Goal: Check status: Check status

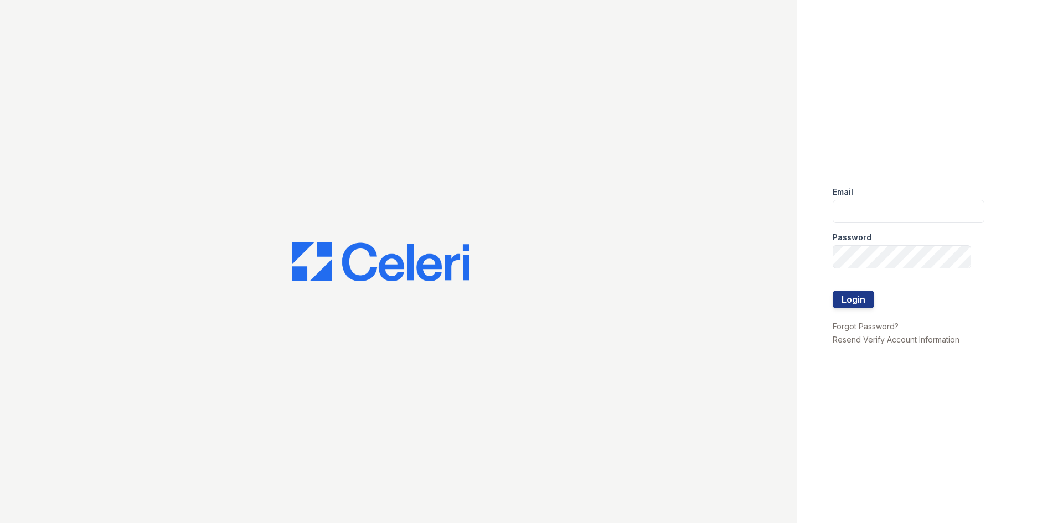
click at [873, 193] on div "Email" at bounding box center [908, 189] width 152 height 22
click at [882, 210] on input "email" at bounding box center [908, 211] width 152 height 23
type input "[EMAIL_ADDRESS][DOMAIN_NAME]"
click at [832, 291] on button "Login" at bounding box center [853, 300] width 42 height 18
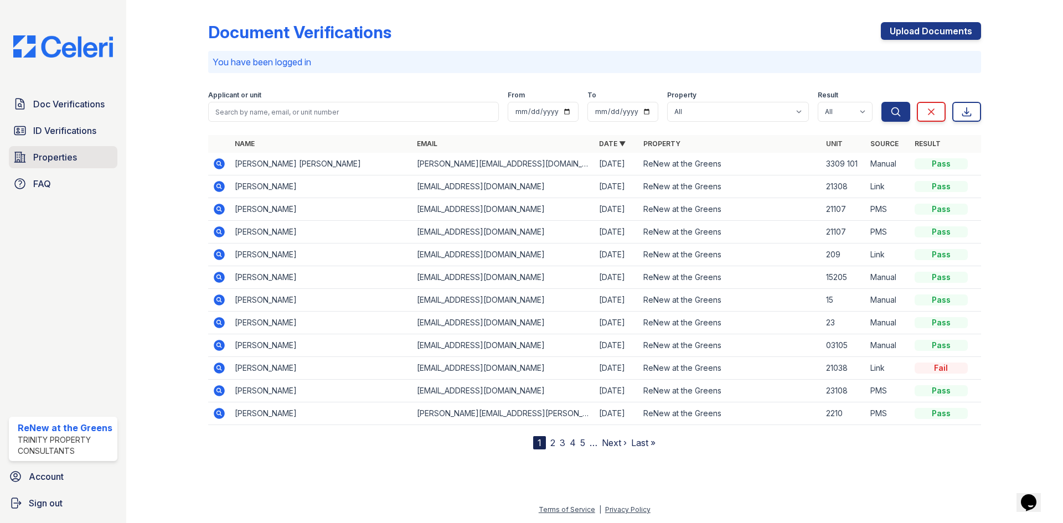
click at [69, 155] on span "Properties" at bounding box center [55, 157] width 44 height 13
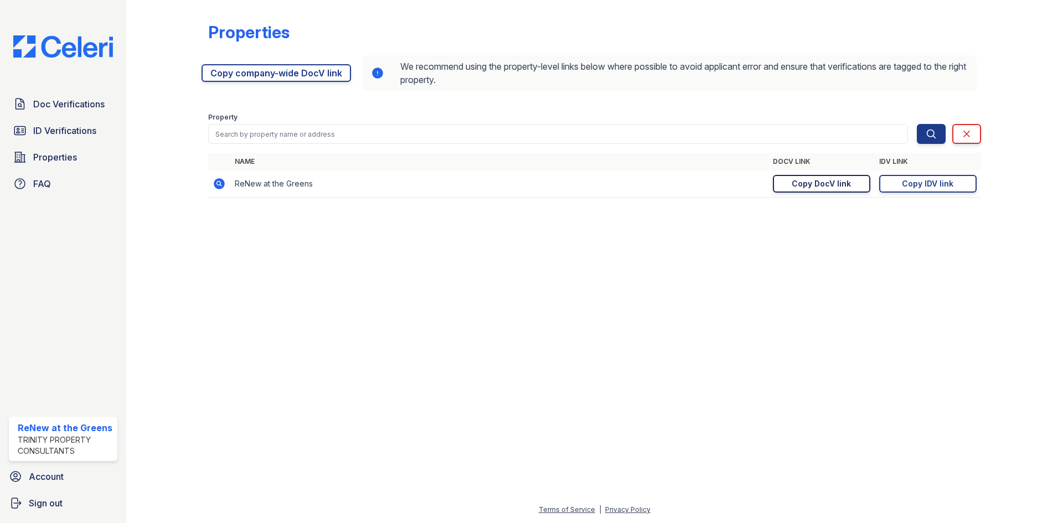
click at [831, 185] on div "Copy DocV link" at bounding box center [820, 183] width 59 height 11
click at [923, 180] on div "Copy IDV link" at bounding box center [927, 183] width 51 height 11
click at [75, 93] on link "Doc Verifications" at bounding box center [63, 104] width 108 height 22
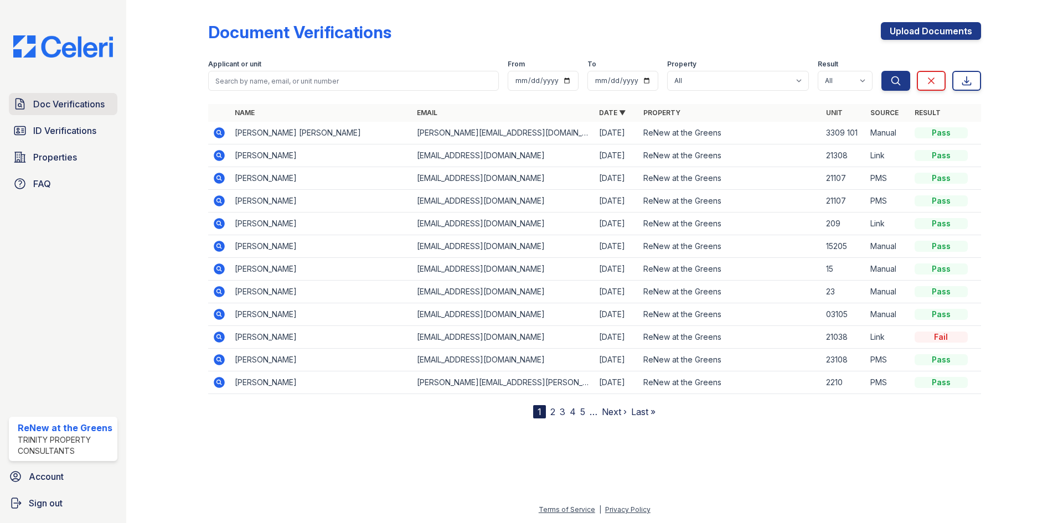
click at [81, 108] on span "Doc Verifications" at bounding box center [68, 103] width 71 height 13
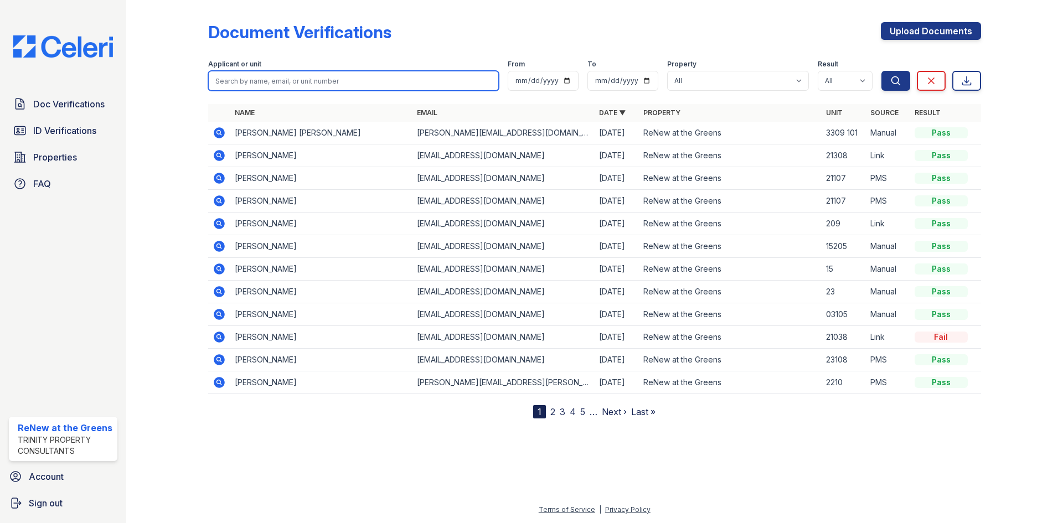
click at [323, 79] on input "search" at bounding box center [353, 81] width 291 height 20
type input "d"
type input "Daud"
click at [881, 71] on button "Search" at bounding box center [895, 81] width 29 height 20
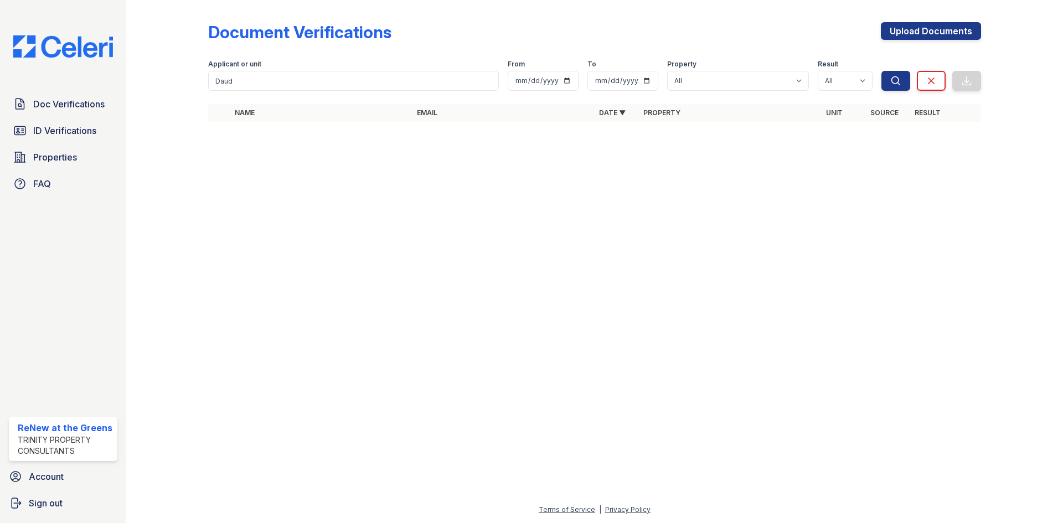
click at [342, 92] on form "Applicant or unit Daud From To Property All ReNew at the Greens Result All Pass…" at bounding box center [594, 73] width 773 height 44
click at [335, 81] on input "Daud" at bounding box center [353, 81] width 291 height 20
click at [250, 75] on input "Daud" at bounding box center [353, 81] width 291 height 20
type input "D"
type input "ahmad"
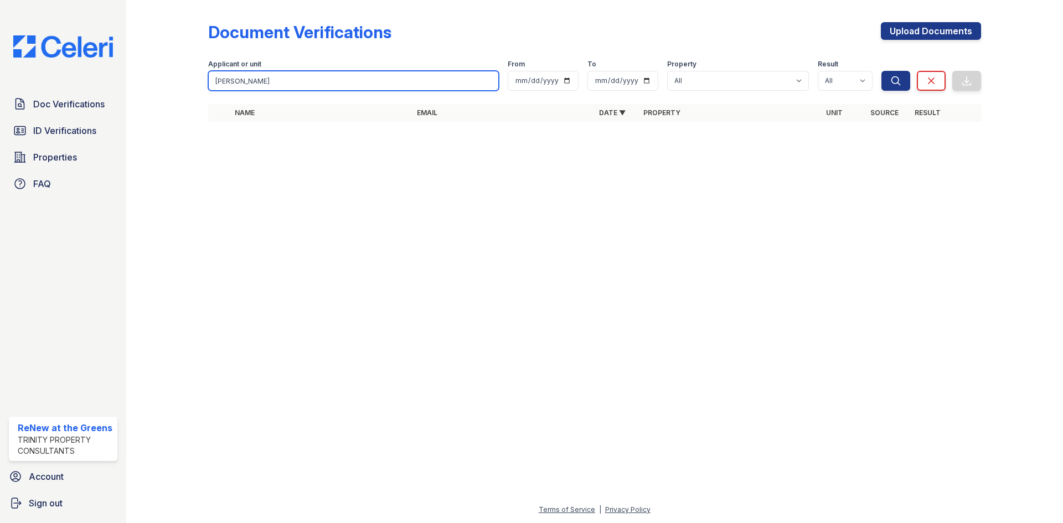
click at [881, 71] on button "Search" at bounding box center [895, 81] width 29 height 20
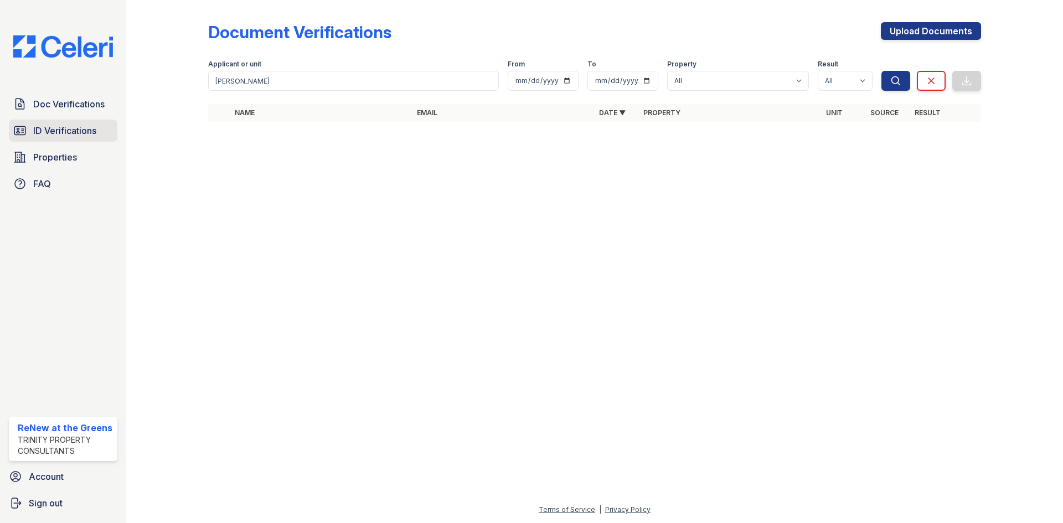
click at [58, 139] on link "ID Verifications" at bounding box center [63, 131] width 108 height 22
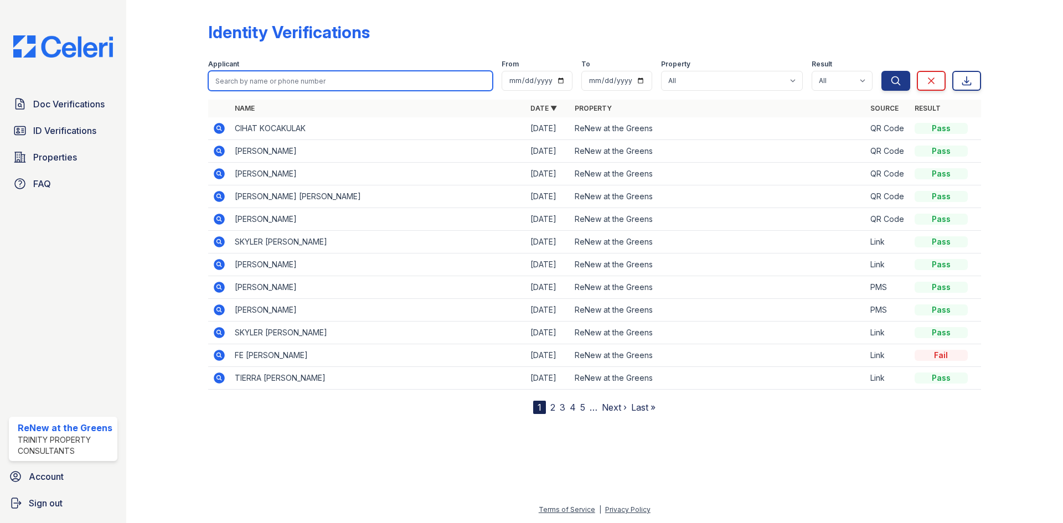
click at [268, 85] on input "search" at bounding box center [350, 81] width 284 height 20
type input "ahmad"
click at [881, 71] on button "Search" at bounding box center [895, 81] width 29 height 20
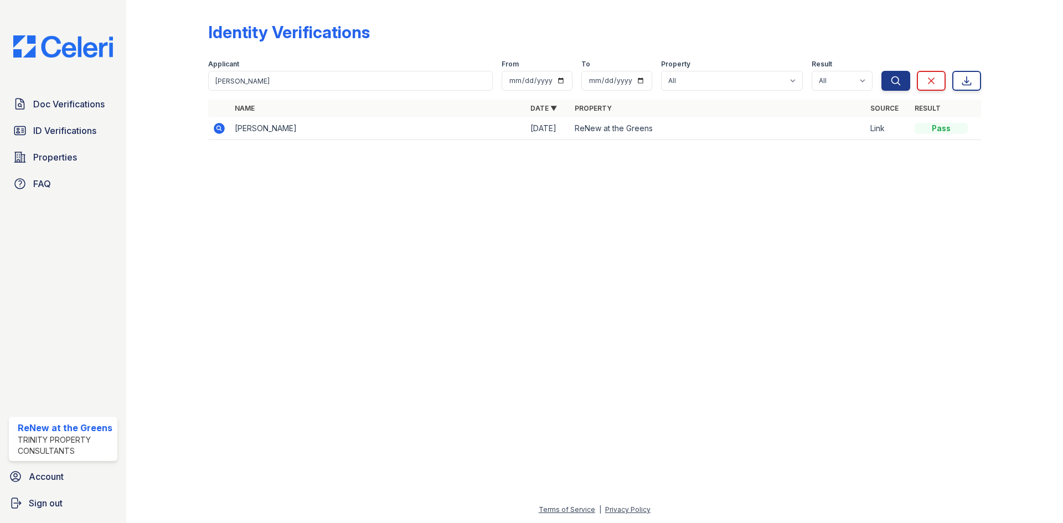
click at [217, 128] on icon at bounding box center [218, 127] width 3 height 3
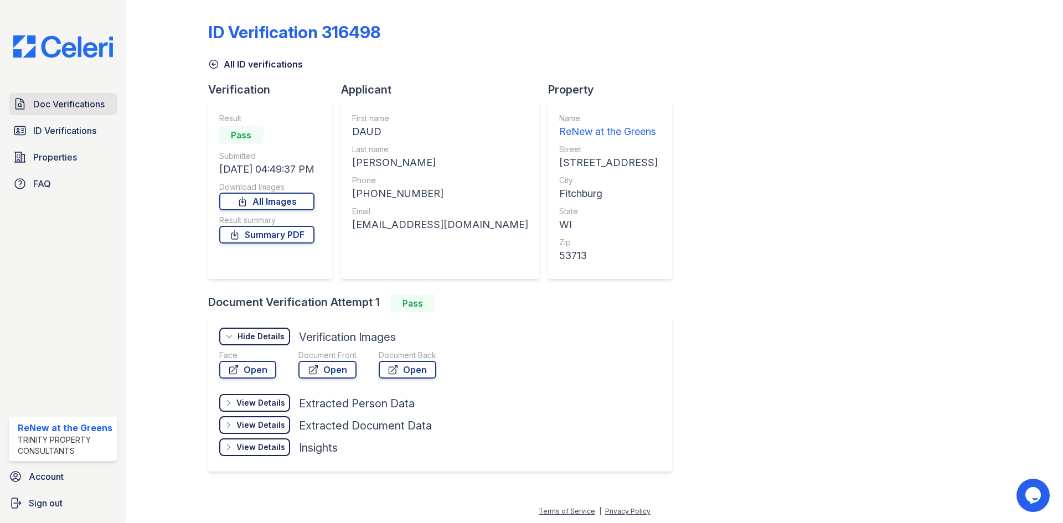
click at [44, 107] on span "Doc Verifications" at bounding box center [68, 103] width 71 height 13
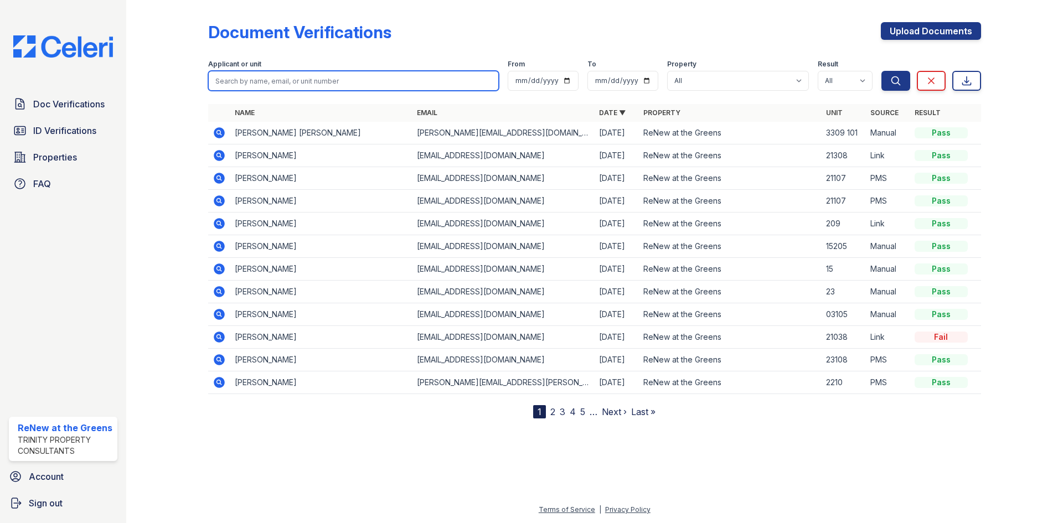
click at [266, 82] on input "search" at bounding box center [353, 81] width 291 height 20
type input "Khalil"
click at [881, 71] on button "Search" at bounding box center [895, 81] width 29 height 20
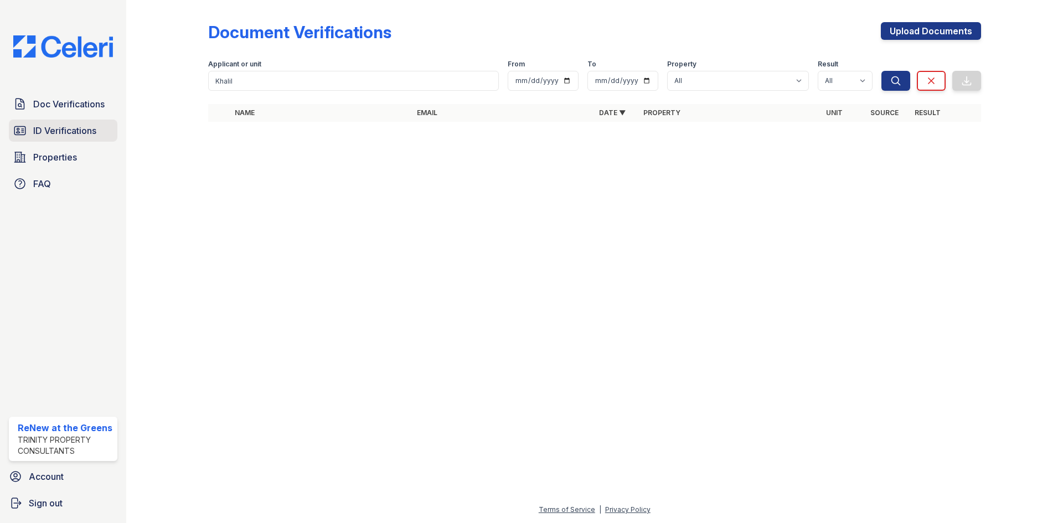
click at [20, 140] on link "ID Verifications" at bounding box center [63, 131] width 108 height 22
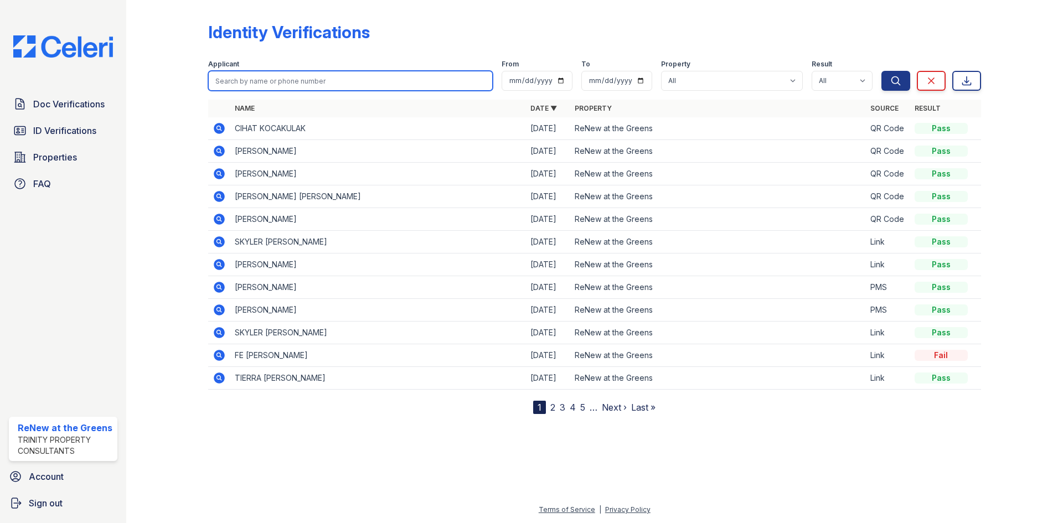
click at [261, 82] on input "search" at bounding box center [350, 81] width 284 height 20
type input "Khalil"
click at [881, 71] on button "Search" at bounding box center [895, 81] width 29 height 20
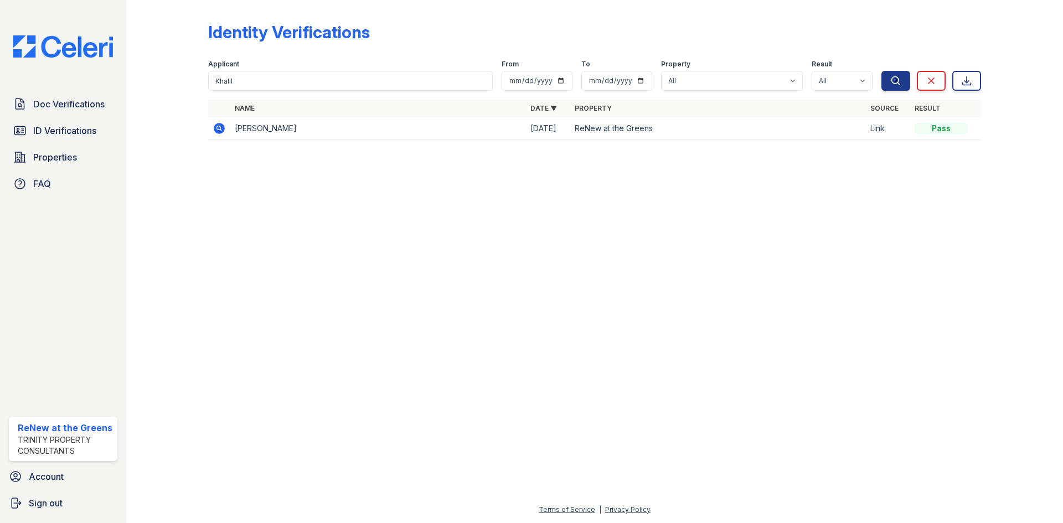
click at [220, 131] on icon at bounding box center [219, 128] width 11 height 11
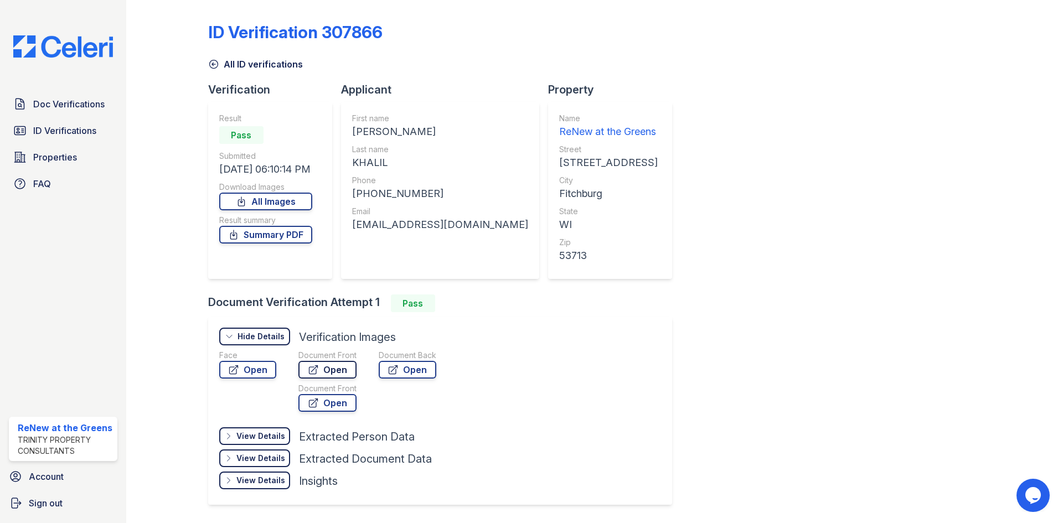
click at [324, 370] on link "Open" at bounding box center [327, 370] width 58 height 18
